Goal: Navigation & Orientation: Find specific page/section

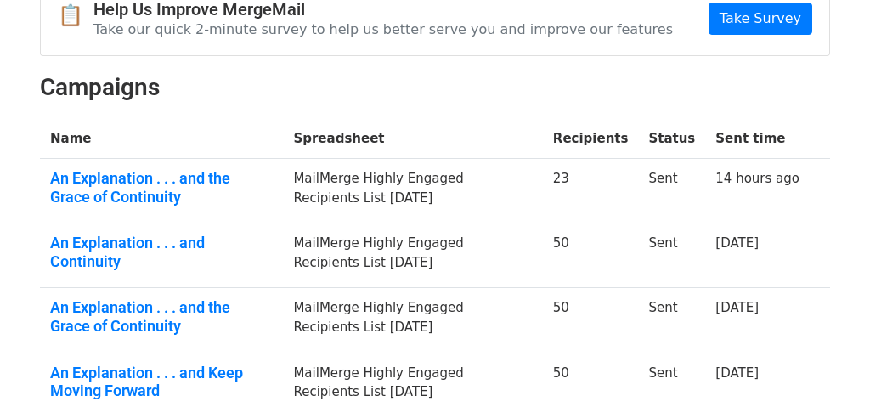
scroll to position [209, 0]
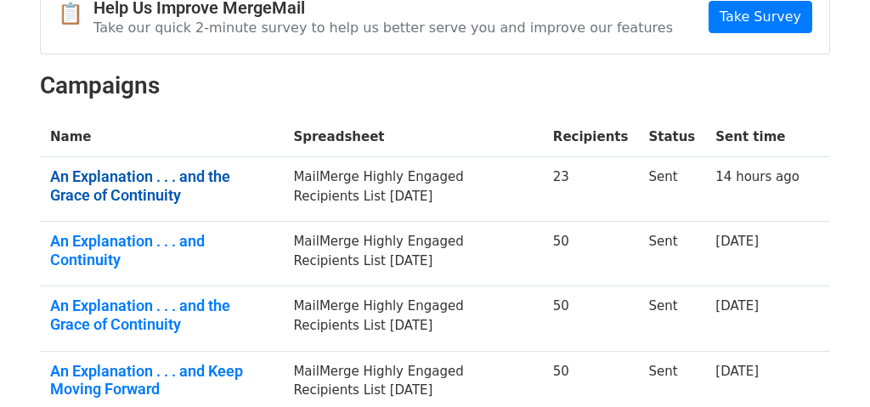
click at [130, 167] on link "An Explanation . . . and the Grace of Continuity" at bounding box center [161, 185] width 223 height 37
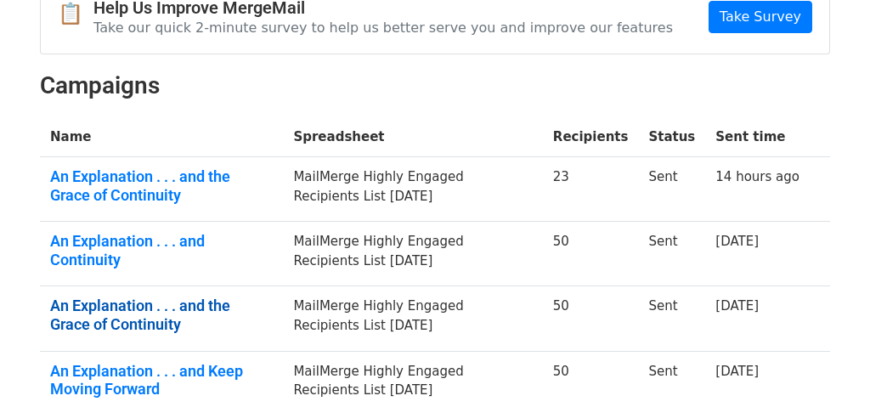
click at [115, 297] on link "An Explanation . . . and the Grace of Continuity" at bounding box center [161, 315] width 223 height 37
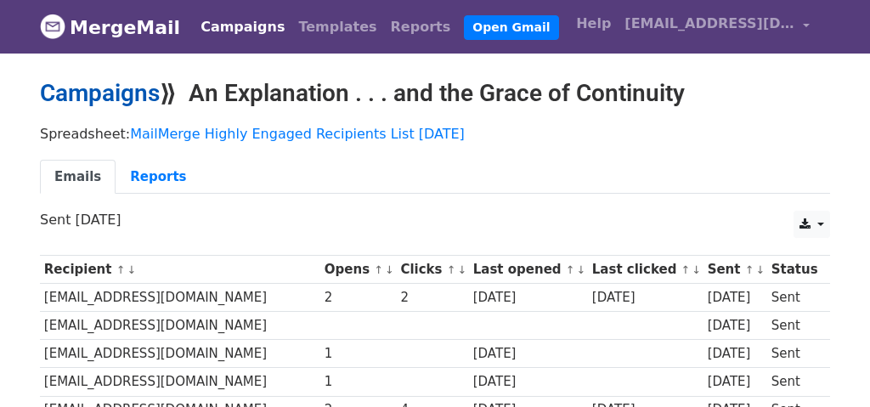
click at [138, 85] on link "Campaigns" at bounding box center [100, 93] width 120 height 28
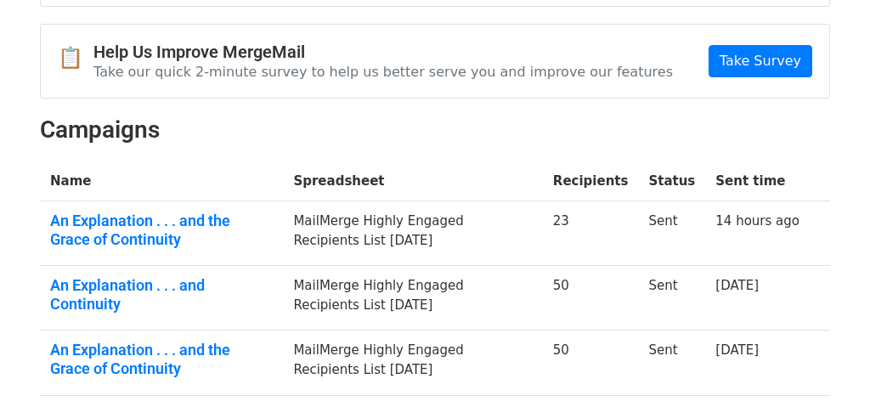
scroll to position [167, 0]
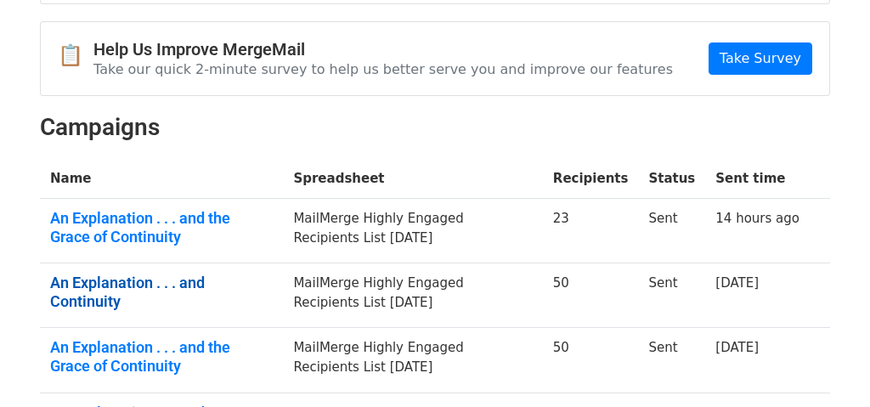
click at [235, 274] on link "An Explanation . . . and Continuity" at bounding box center [161, 292] width 223 height 37
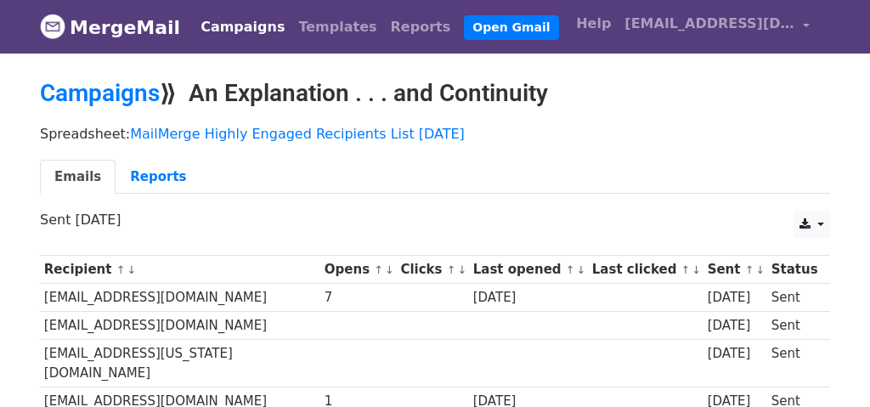
click at [221, 23] on link "Campaigns" at bounding box center [243, 27] width 98 height 34
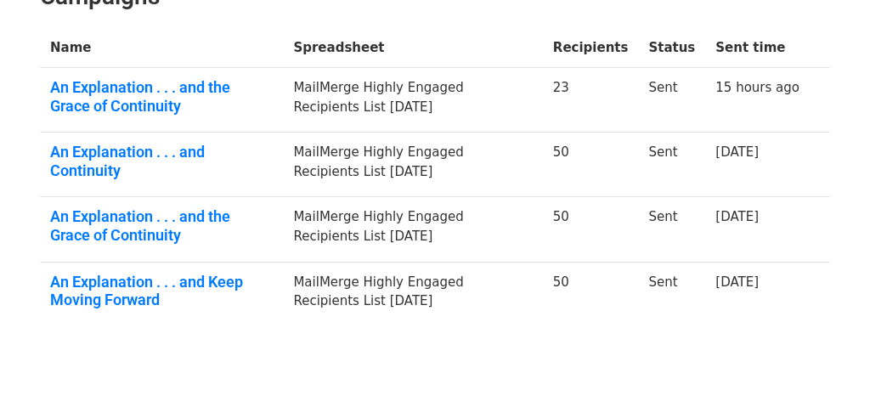
scroll to position [345, 0]
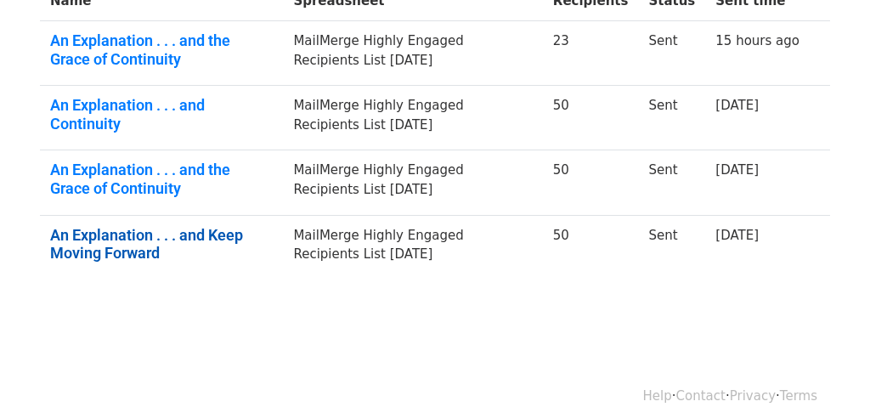
click at [145, 226] on link "An Explanation . . . and Keep Moving Forward" at bounding box center [161, 244] width 223 height 37
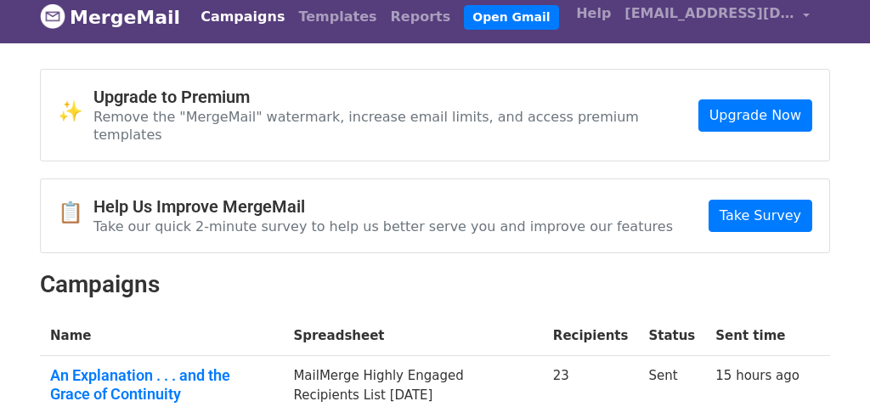
scroll to position [0, 0]
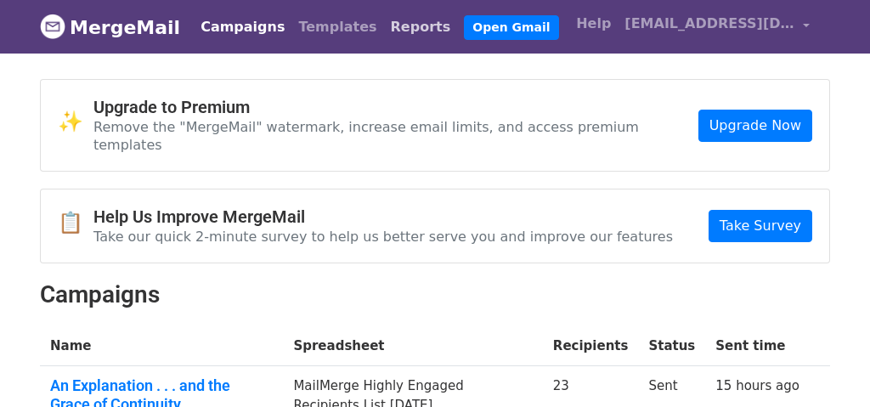
click at [387, 23] on link "Reports" at bounding box center [421, 27] width 74 height 34
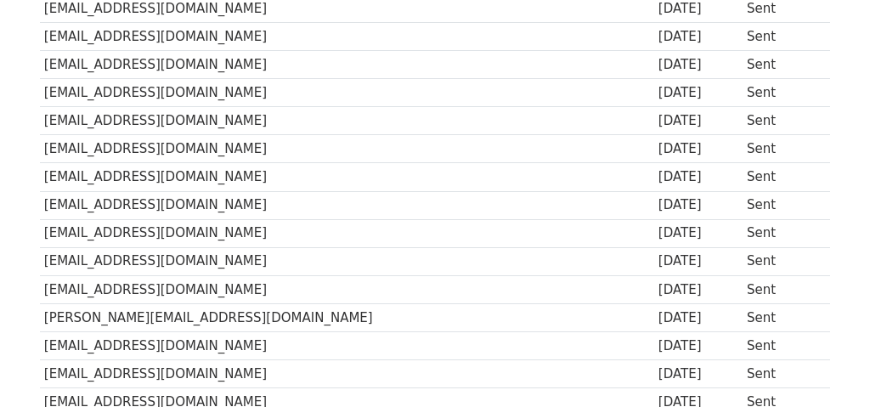
scroll to position [517, 0]
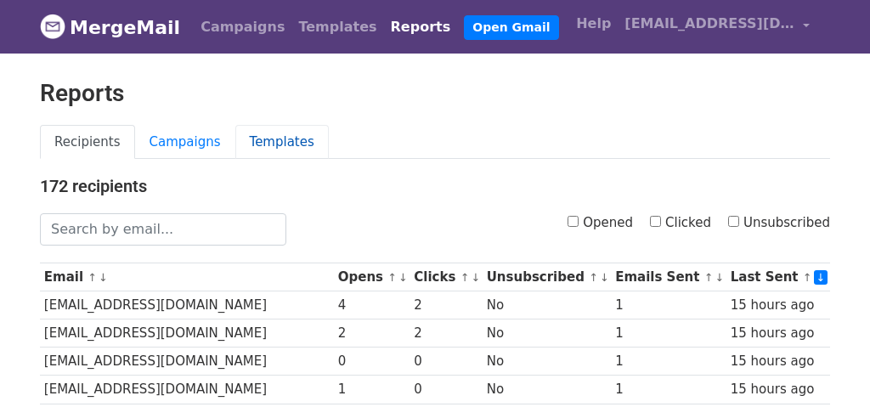
click at [264, 141] on link "Templates" at bounding box center [282, 142] width 94 height 35
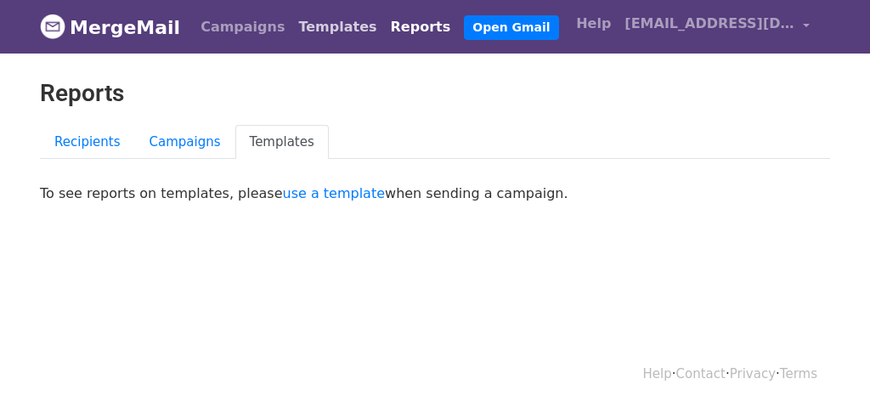
click at [303, 19] on link "Templates" at bounding box center [338, 27] width 92 height 34
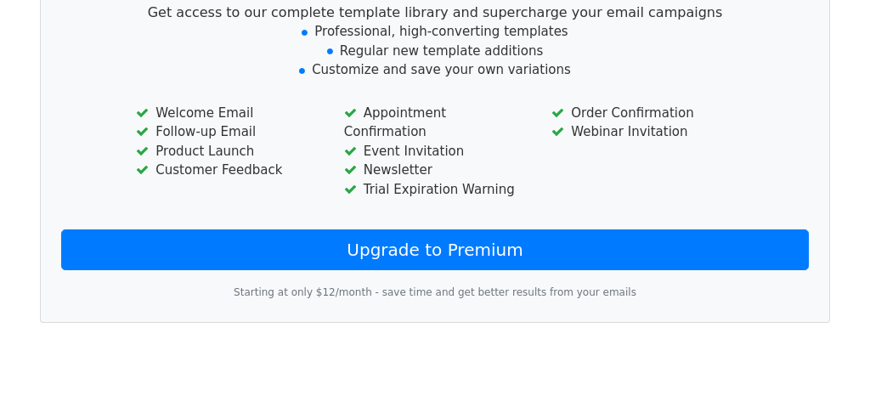
scroll to position [592, 0]
